Goal: Task Accomplishment & Management: Use online tool/utility

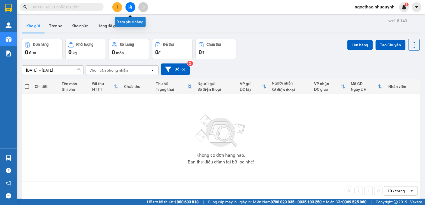
click at [128, 10] on button at bounding box center [131, 7] width 10 height 10
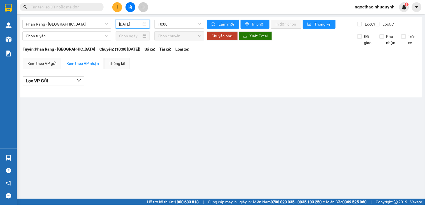
click at [130, 23] on input "12/09/2025" at bounding box center [130, 24] width 23 height 6
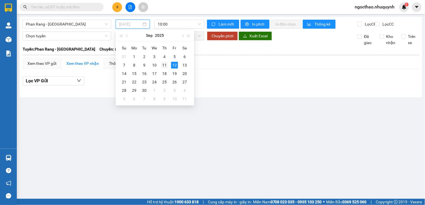
click at [162, 64] on div "11" at bounding box center [164, 65] width 7 height 7
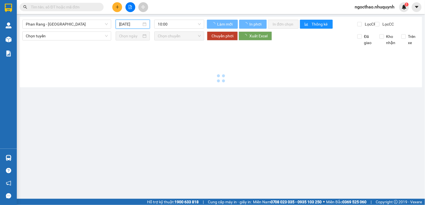
type input "11/09/2025"
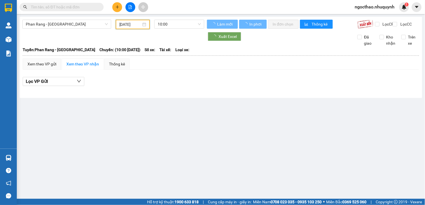
click at [198, 18] on div "Phan Rang - Sài Gòn 11/09/2025 10:00 Làm mới In phơi In đơn chọn Thống kê Lọc C…" at bounding box center [221, 57] width 403 height 81
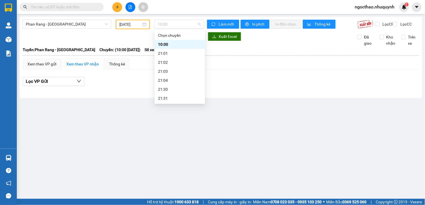
click at [198, 29] on div "Phan Rang - Sài Gòn 11/09/2025 10:00" at bounding box center [113, 25] width 182 height 10
click at [186, 76] on div "22:00" at bounding box center [180, 80] width 50 height 9
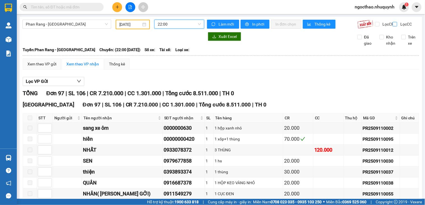
click at [393, 23] on input "Lọc CC" at bounding box center [395, 24] width 5 height 4
checkbox input "true"
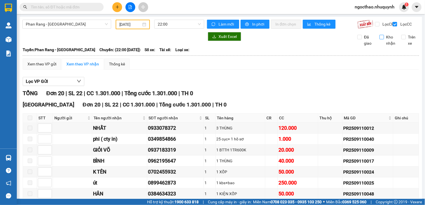
drag, startPoint x: 379, startPoint y: 43, endPoint x: 237, endPoint y: 6, distance: 147.1
click at [380, 39] on input "Kho nhận" at bounding box center [382, 37] width 4 height 4
checkbox input "true"
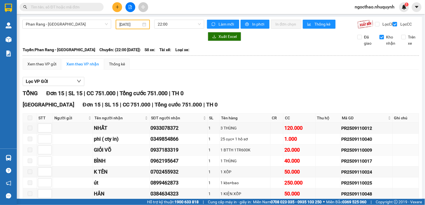
scroll to position [122, 0]
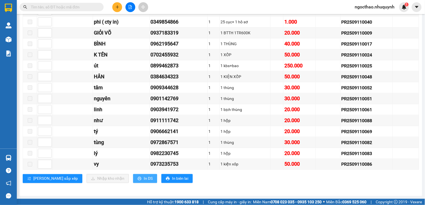
click at [144, 181] on span "In DS" at bounding box center [148, 178] width 9 height 6
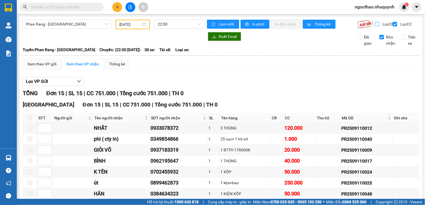
click at [375, 27] on label "Lọc CR" at bounding box center [385, 24] width 20 height 6
click at [375, 26] on input "Lọc CR" at bounding box center [377, 24] width 5 height 4
checkbox input "true"
click at [398, 24] on span "Lọc CC" at bounding box center [405, 24] width 15 height 6
click at [395, 24] on input "Lọc CC" at bounding box center [395, 24] width 5 height 4
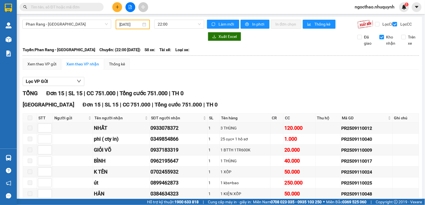
checkbox input "false"
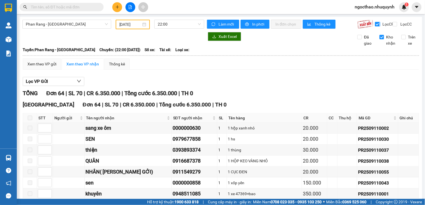
click at [381, 27] on span "Lọc CR" at bounding box center [388, 24] width 15 height 6
click at [380, 26] on input "Lọc CR" at bounding box center [377, 24] width 5 height 4
checkbox input "false"
click at [401, 25] on span "Lọc CC" at bounding box center [405, 24] width 15 height 6
click at [398, 25] on input "Lọc CC" at bounding box center [395, 24] width 5 height 4
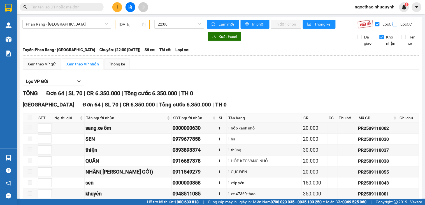
checkbox input "true"
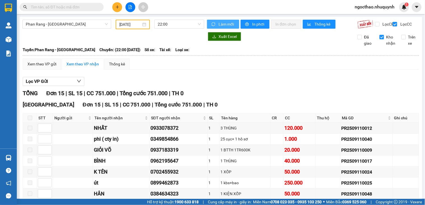
click at [211, 21] on button "Làm mới" at bounding box center [223, 24] width 32 height 9
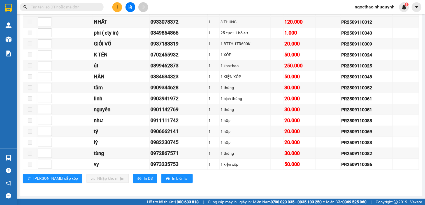
scroll to position [80, 0]
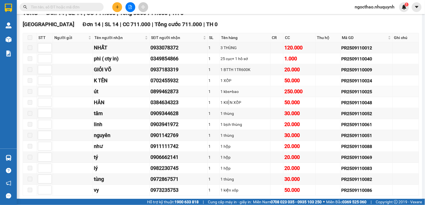
click at [172, 95] on div "0899462873" at bounding box center [179, 91] width 56 height 8
click at [166, 106] on div "0384634323" at bounding box center [179, 102] width 56 height 8
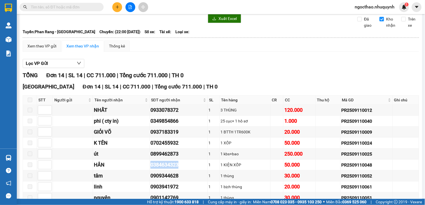
scroll to position [0, 0]
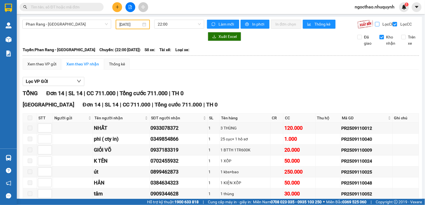
click at [375, 27] on label "Lọc CR" at bounding box center [385, 24] width 20 height 6
click at [375, 26] on input "Lọc CR" at bounding box center [377, 24] width 5 height 4
checkbox input "true"
click at [398, 26] on span "Lọc CC" at bounding box center [405, 24] width 15 height 6
click at [397, 26] on input "Lọc CC" at bounding box center [395, 24] width 5 height 4
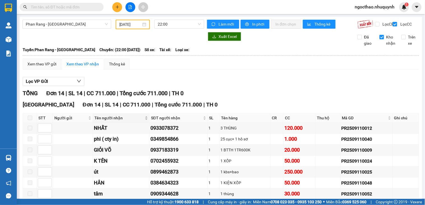
checkbox input "false"
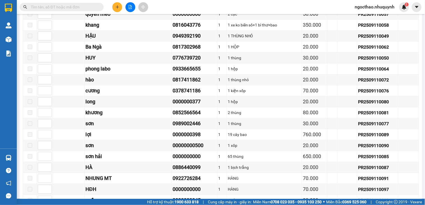
scroll to position [592, 0]
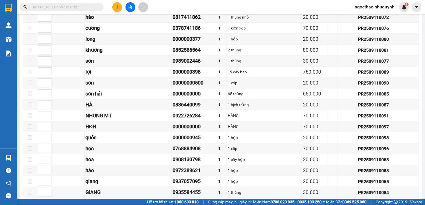
click at [82, 6] on input "text" at bounding box center [64, 7] width 66 height 6
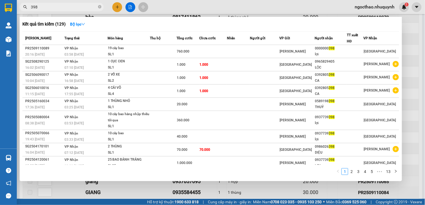
type input "398"
click at [196, 186] on div at bounding box center [212, 102] width 425 height 205
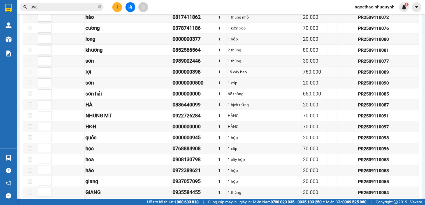
click at [233, 75] on div "19 cây bao" at bounding box center [264, 72] width 73 height 6
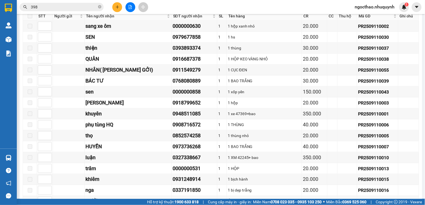
scroll to position [0, 0]
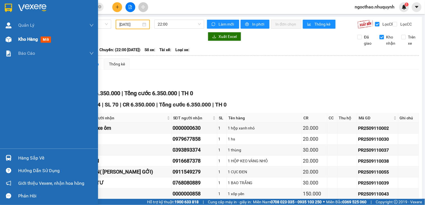
click at [15, 37] on div "Kho hàng mới" at bounding box center [49, 39] width 98 height 14
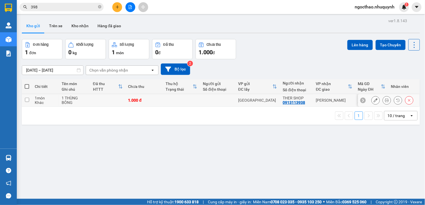
click at [385, 101] on icon at bounding box center [387, 100] width 4 height 4
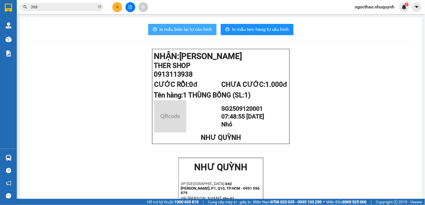
click at [188, 32] on span "In mẫu biên lai tự cấu hình" at bounding box center [185, 29] width 53 height 7
